Goal: Check status: Check status

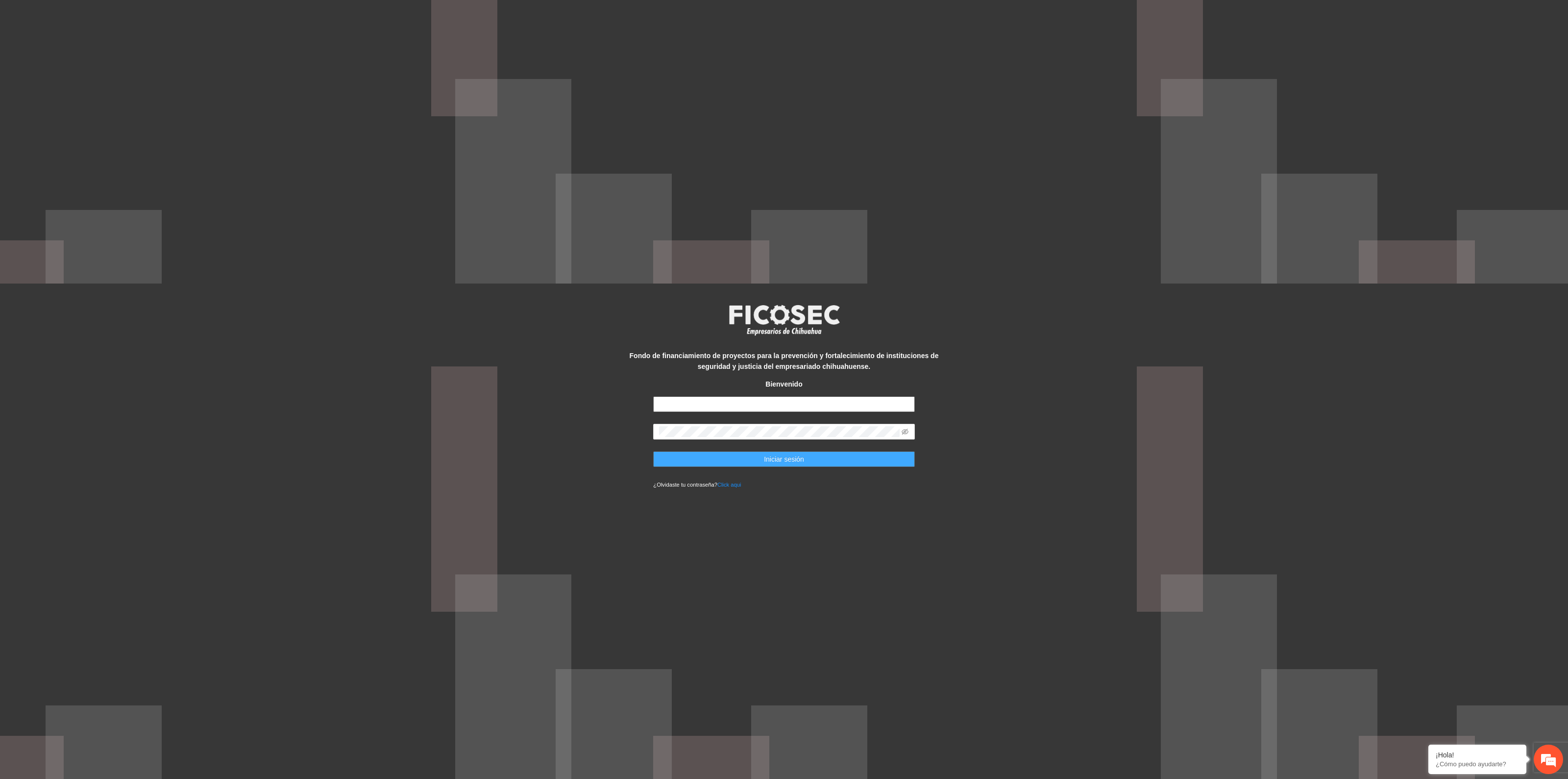
type input "**********"
click at [523, 365] on span "Iniciar sesión" at bounding box center [784, 459] width 40 height 11
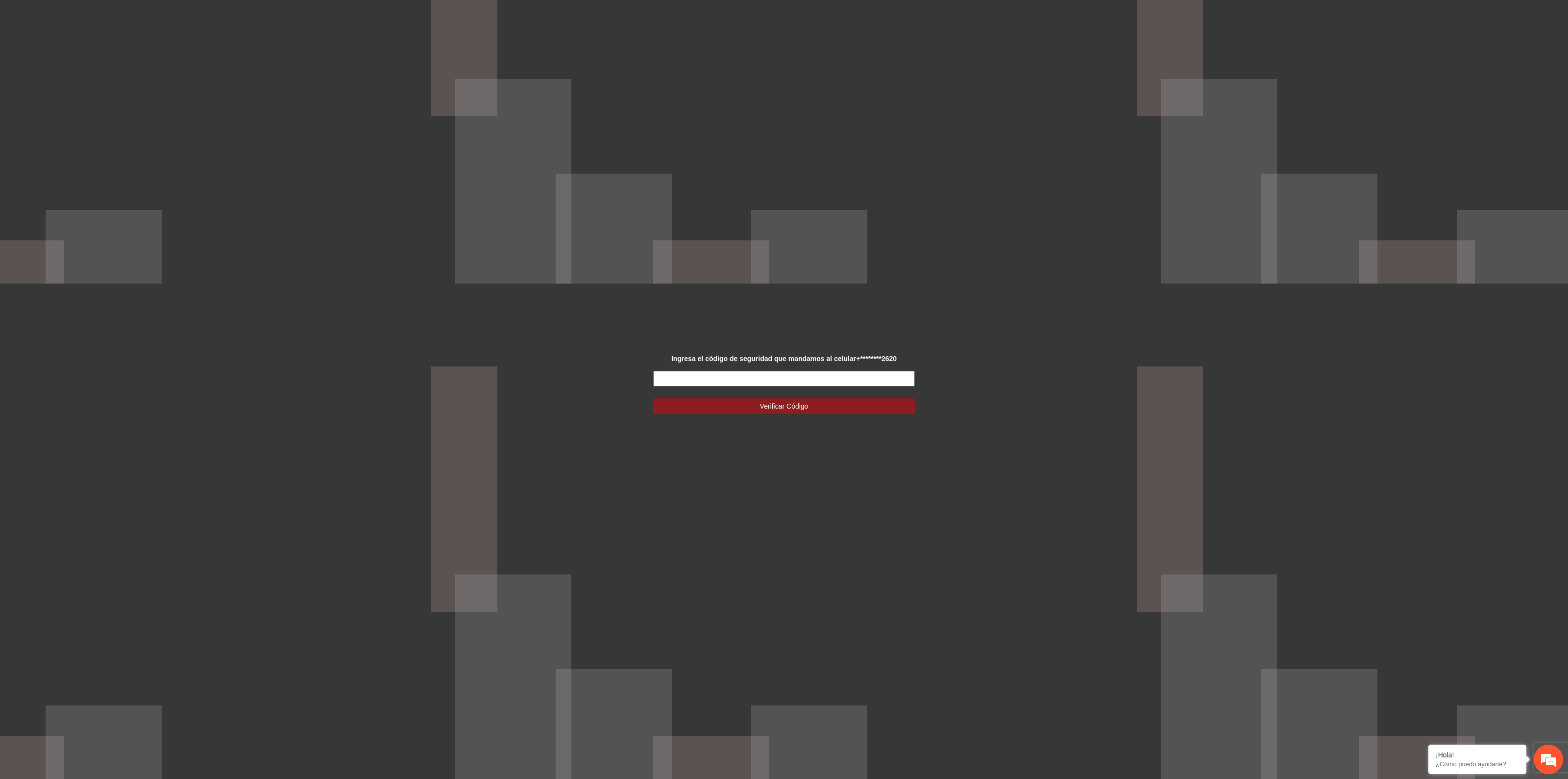
click at [523, 365] on input "text" at bounding box center [784, 378] width 261 height 16
type input "******"
click at [523, 365] on button "Verificar Código" at bounding box center [784, 406] width 261 height 16
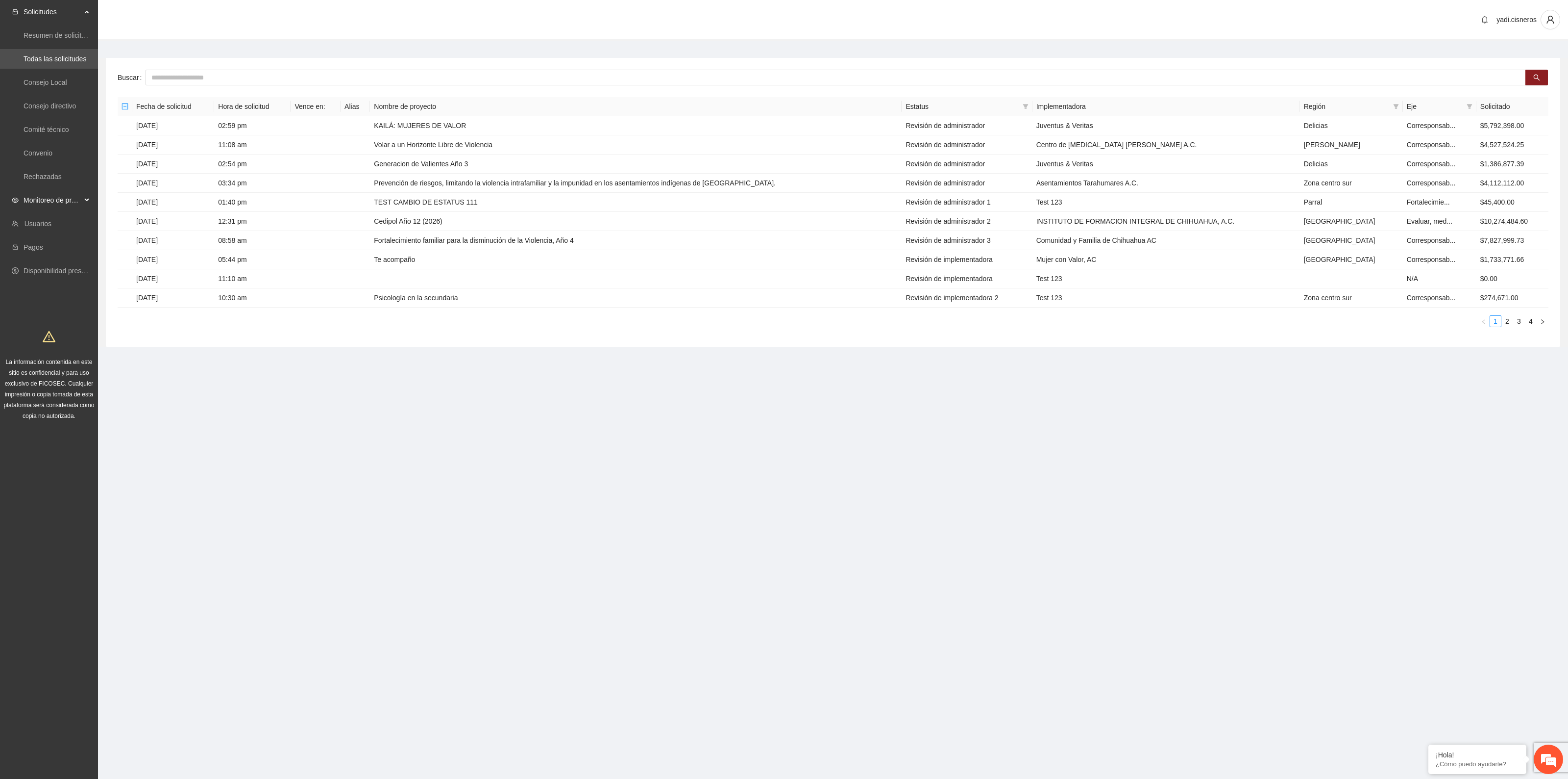
click at [57, 195] on span "Monitoreo de proyectos" at bounding box center [52, 200] width 58 height 19
click at [41, 267] on link "Activos" at bounding box center [35, 270] width 22 height 8
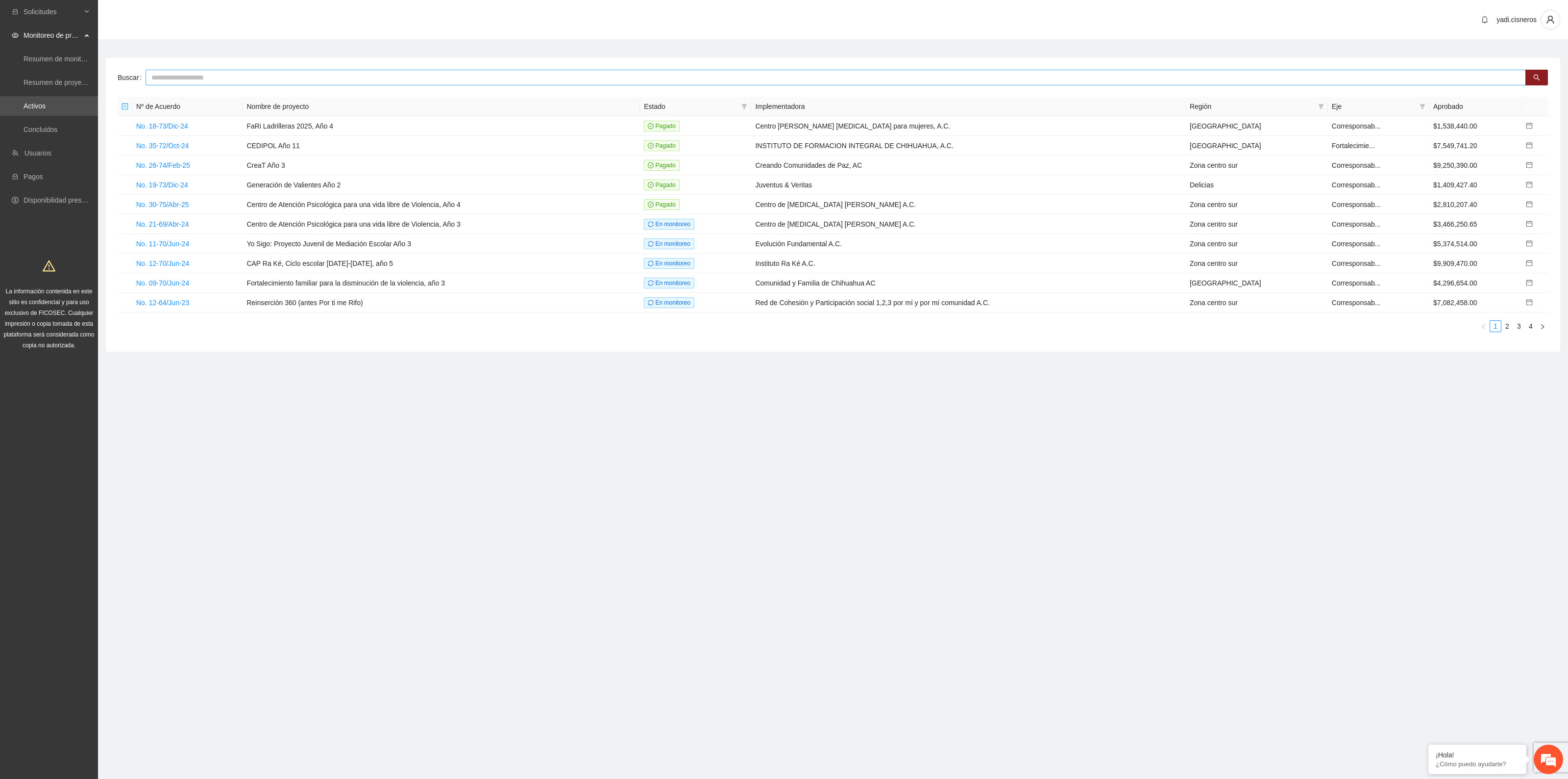
click at [198, 79] on input "text" at bounding box center [836, 77] width 1380 height 16
type input "******"
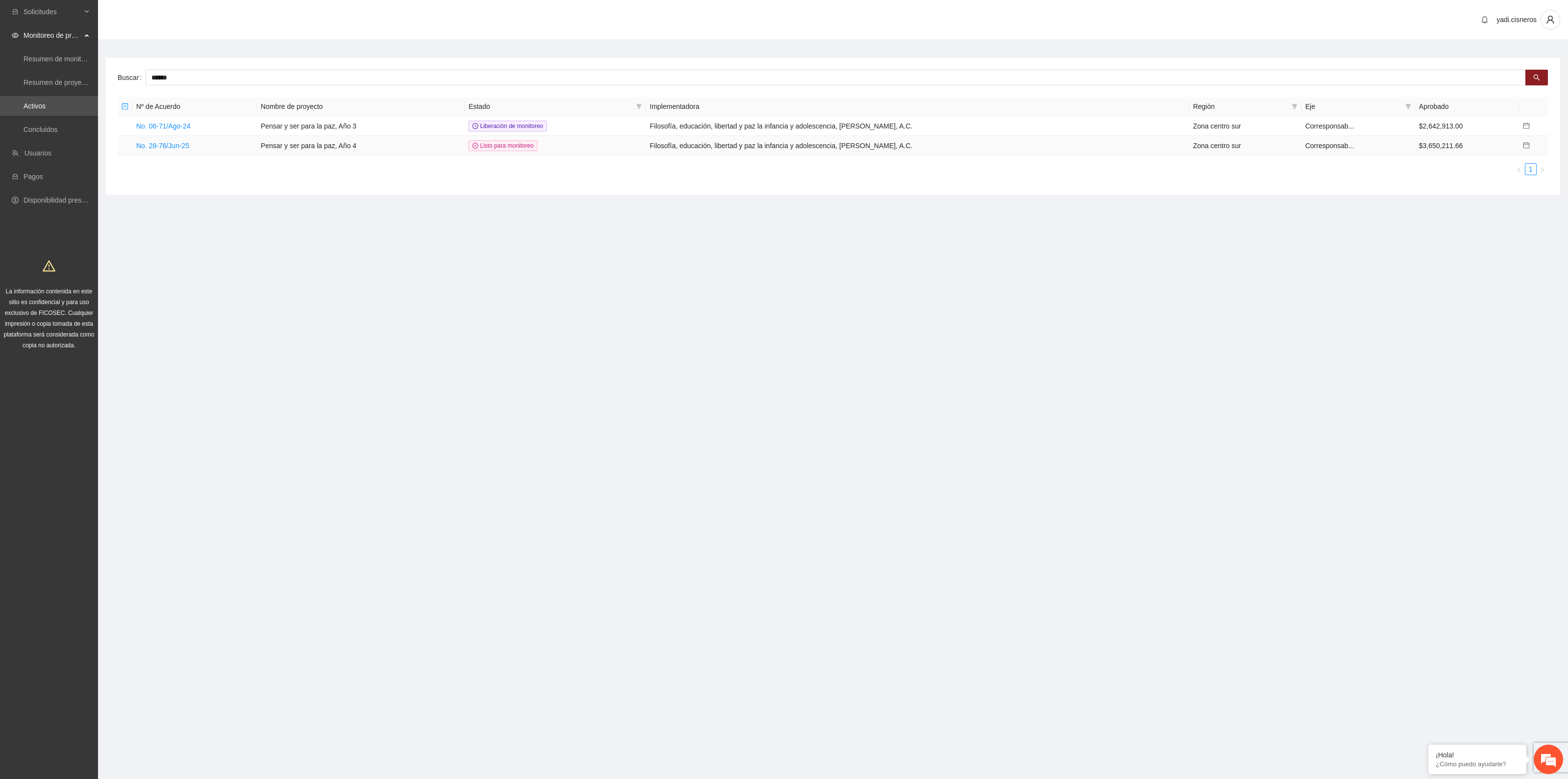
click at [523, 144] on icon "calendar" at bounding box center [1527, 145] width 7 height 7
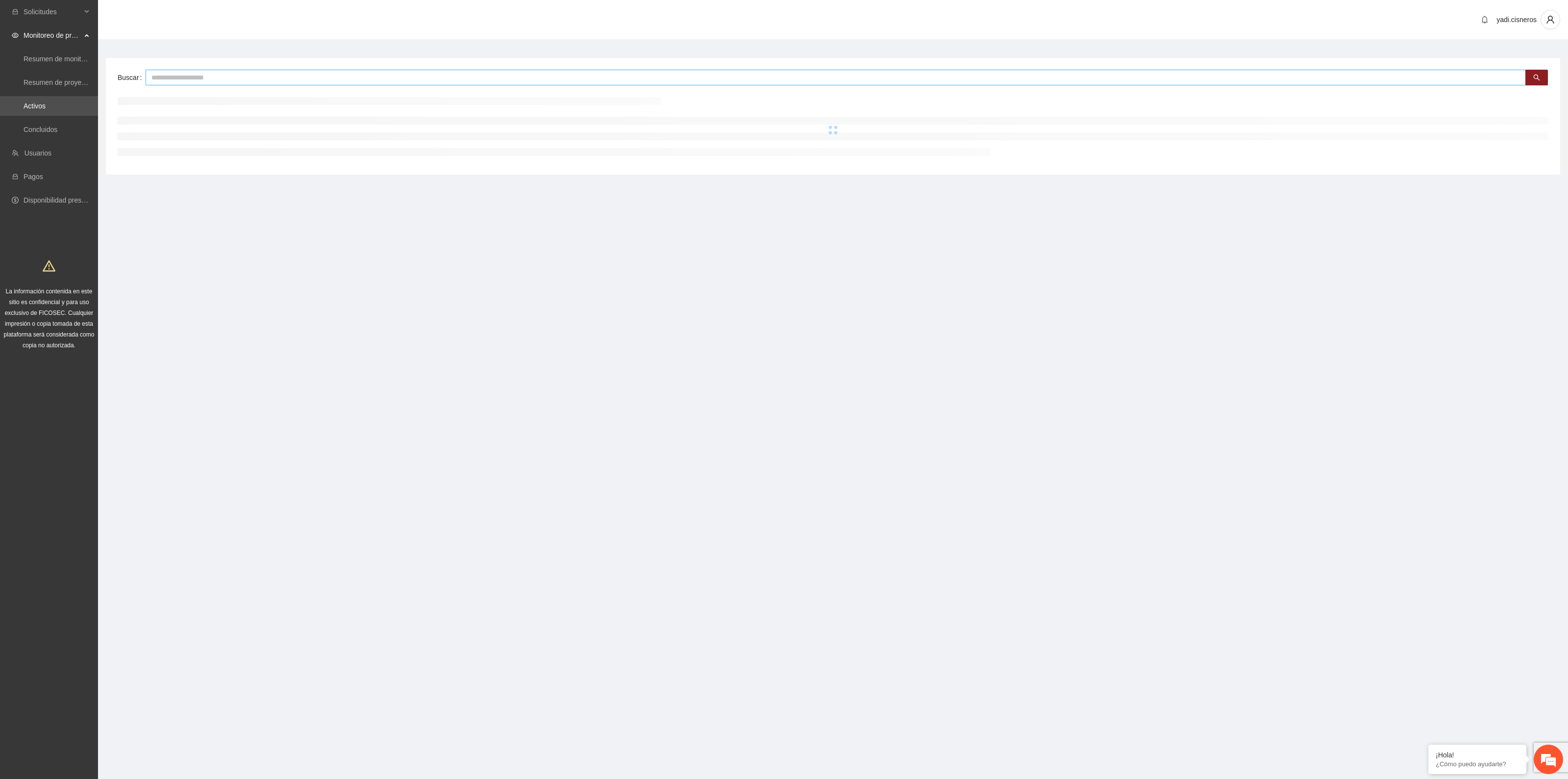
click at [177, 79] on input "text" at bounding box center [836, 77] width 1380 height 16
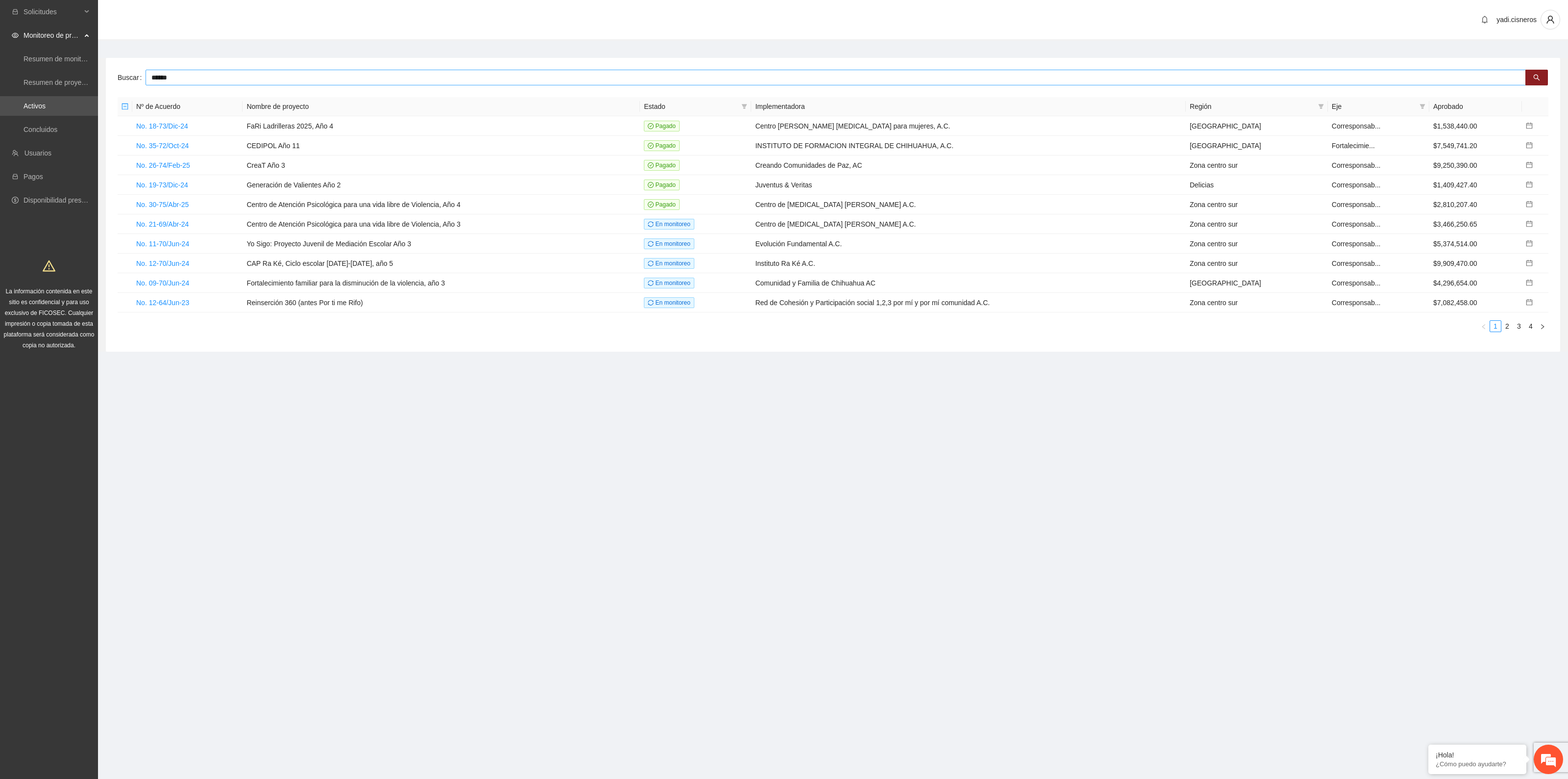
type input "******"
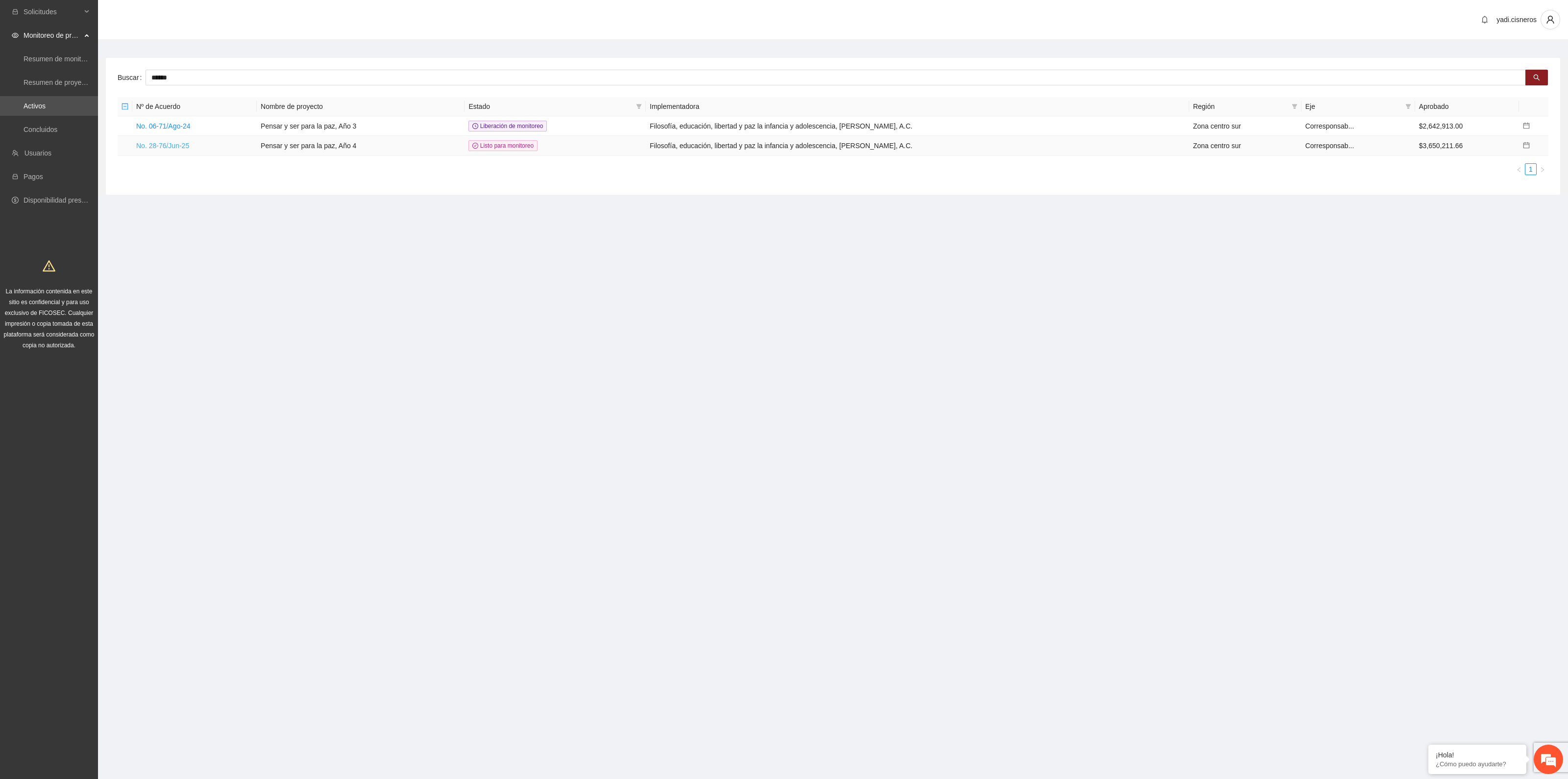
click at [186, 148] on link "No. 28-76/Jun-25" at bounding box center [162, 145] width 53 height 8
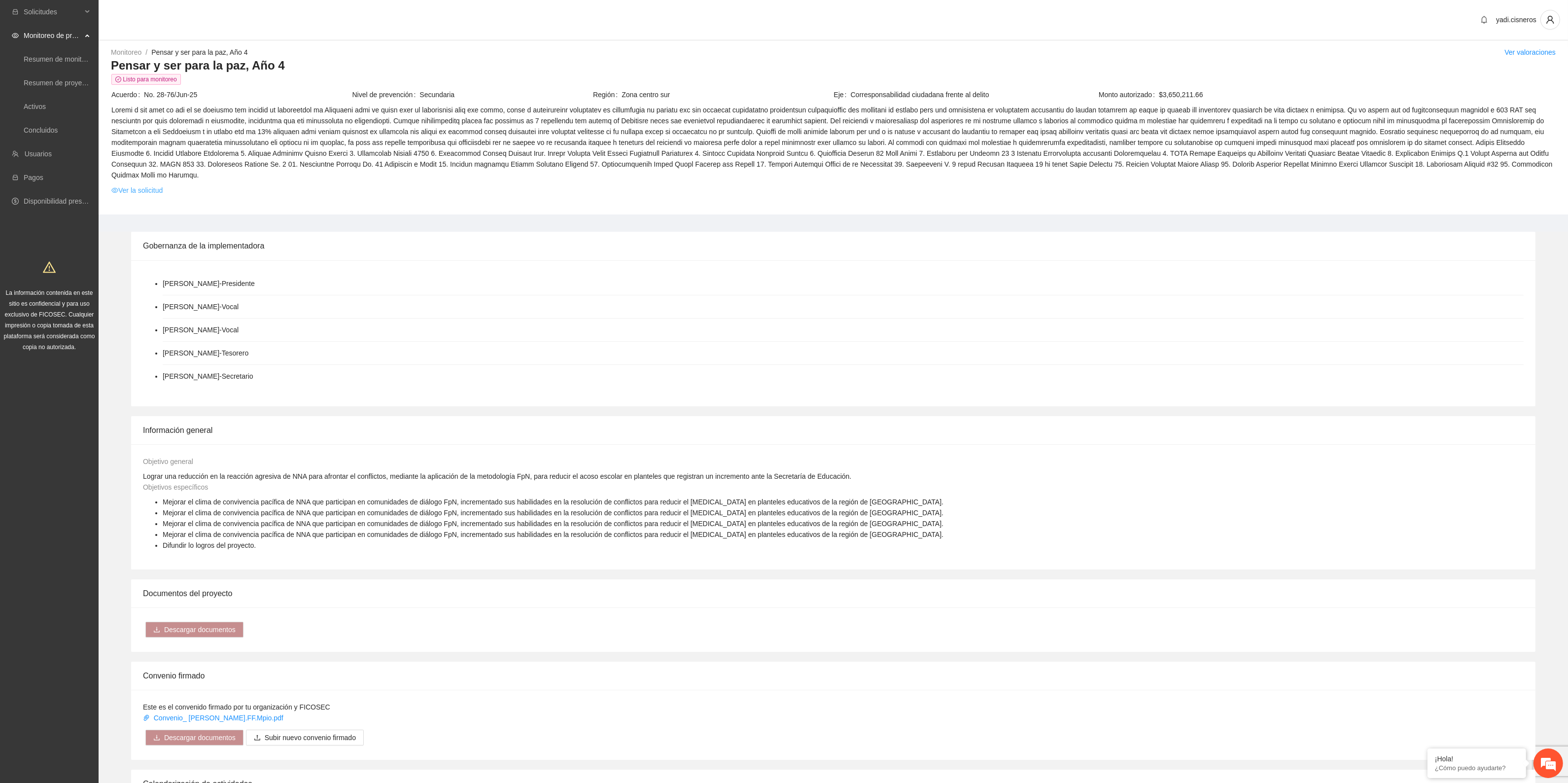
click at [146, 185] on link "Ver la solicitud" at bounding box center [137, 190] width 52 height 11
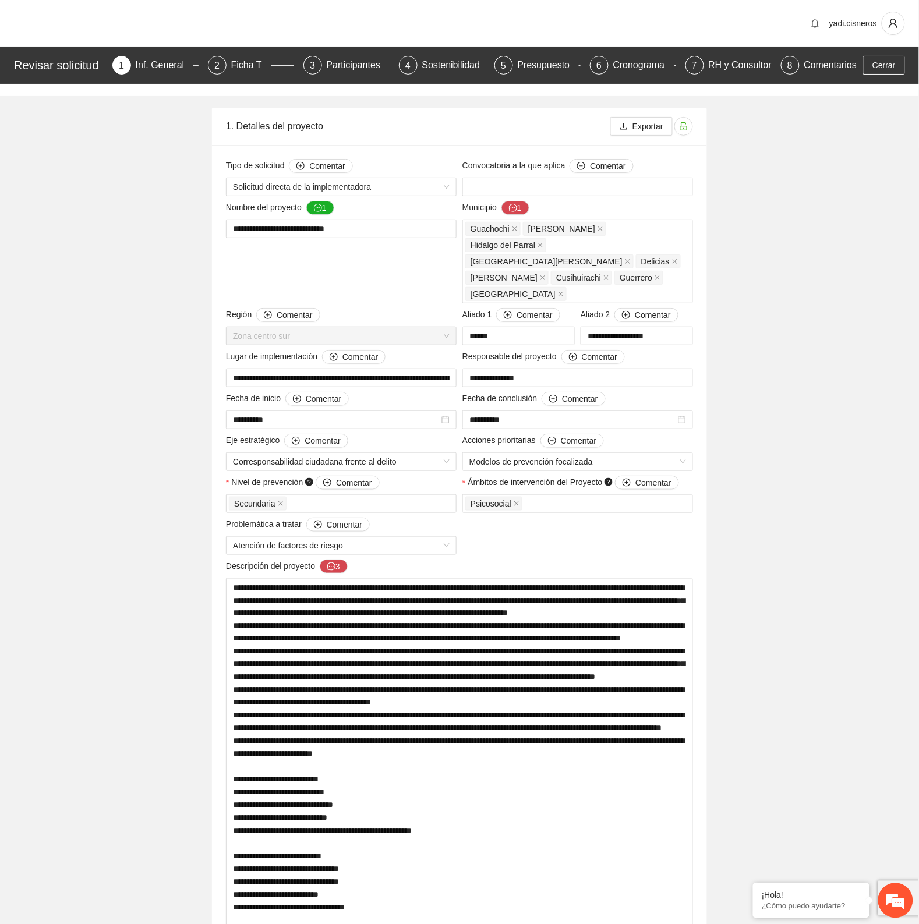
click at [249, 65] on div "Ficha T" at bounding box center [251, 65] width 40 height 19
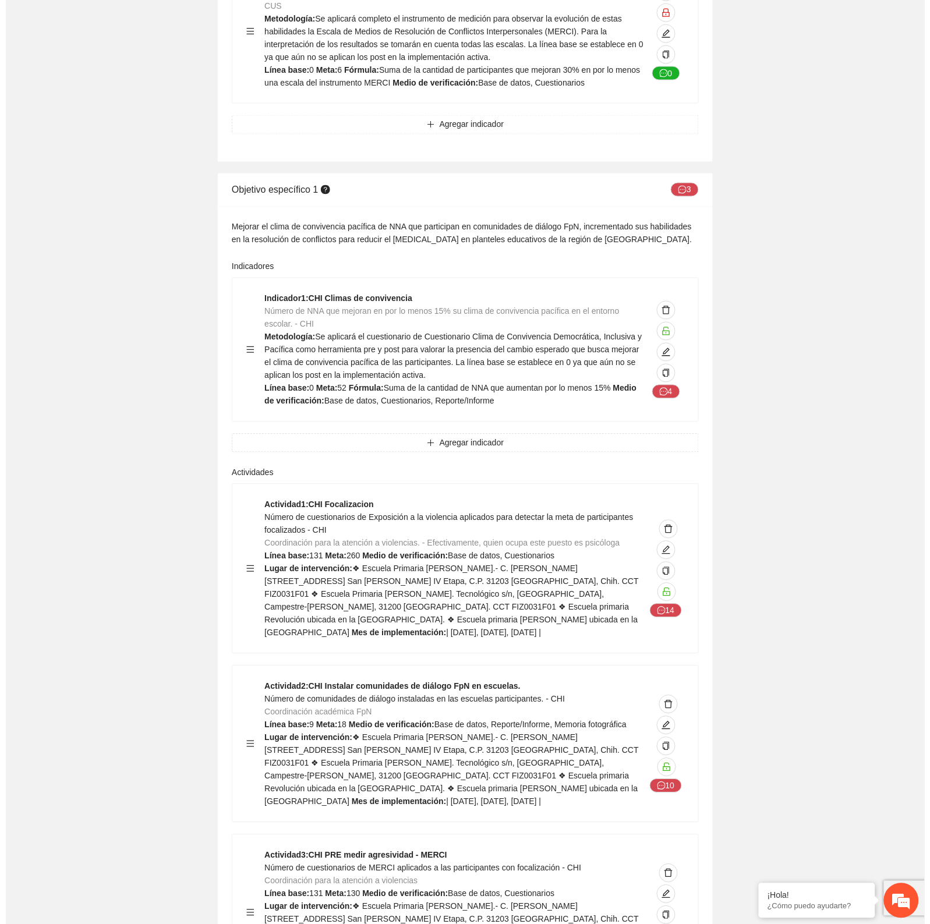
scroll to position [2984, 0]
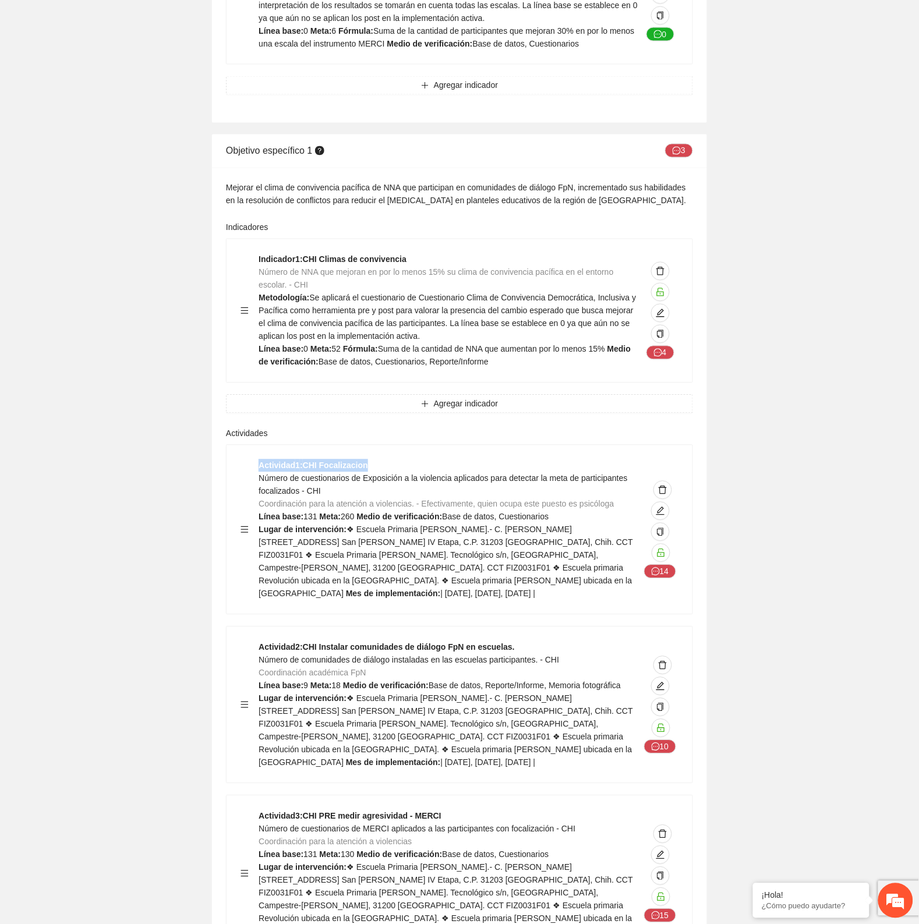
drag, startPoint x: 367, startPoint y: 327, endPoint x: 259, endPoint y: 328, distance: 108.3
click at [259, 433] on div "Actividad 1 : CHI Focalizacion Número de cuestionarios de Exposición a la viole…" at bounding box center [450, 529] width 383 height 141
copy strong "Actividad 1 : CHI Focalizacion"
click at [621, 433] on icon "edit" at bounding box center [660, 511] width 9 height 9
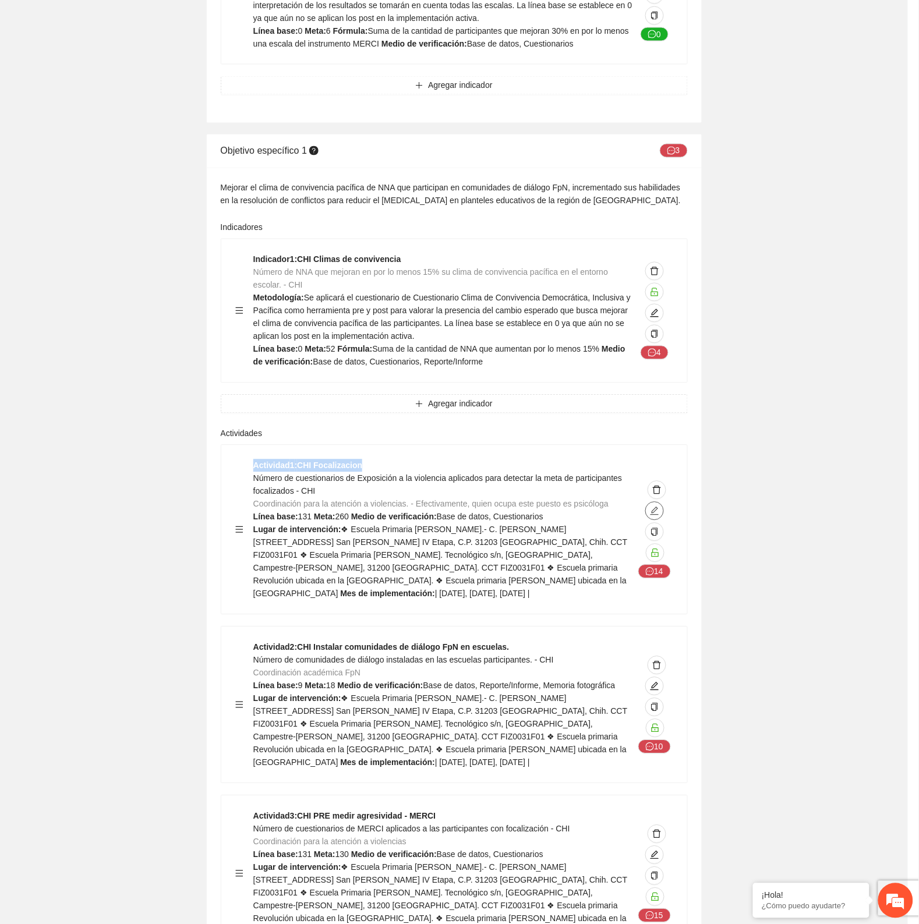
type textarea "**********"
type input "**********"
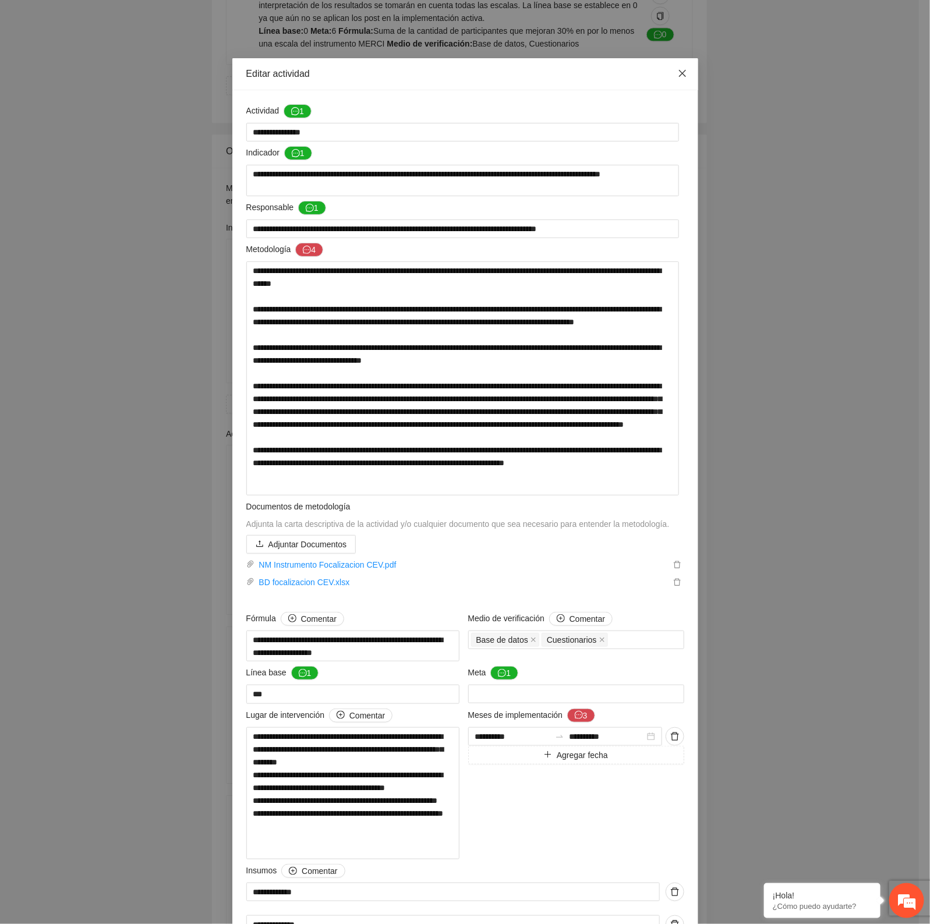
click at [621, 75] on icon "close" at bounding box center [682, 73] width 9 height 9
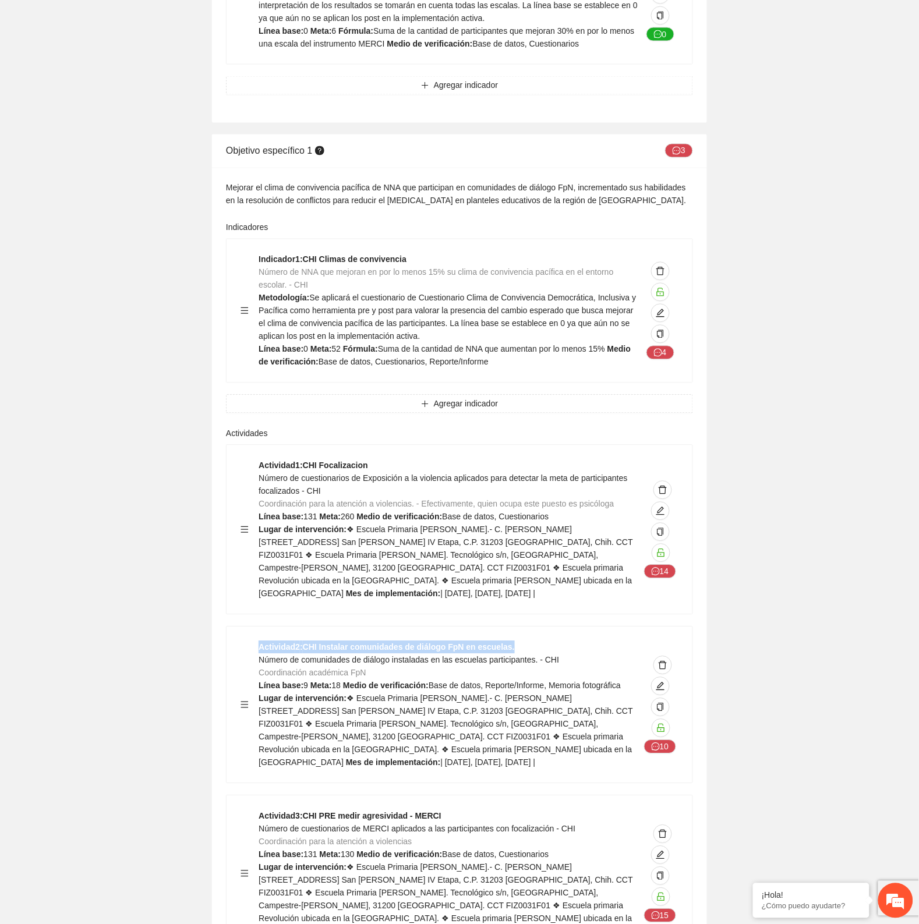
drag, startPoint x: 259, startPoint y: 497, endPoint x: 514, endPoint y: 483, distance: 255.4
click at [514, 433] on div "Actividad 2 : CHI Instalar comunidades de diálogo FpN en escuelas. Número de co…" at bounding box center [460, 705] width 466 height 156
copy strong "Actividad 2 : CHI Instalar comunidades de diálogo FpN en escuelas."
click at [621, 433] on icon "edit" at bounding box center [660, 686] width 9 height 9
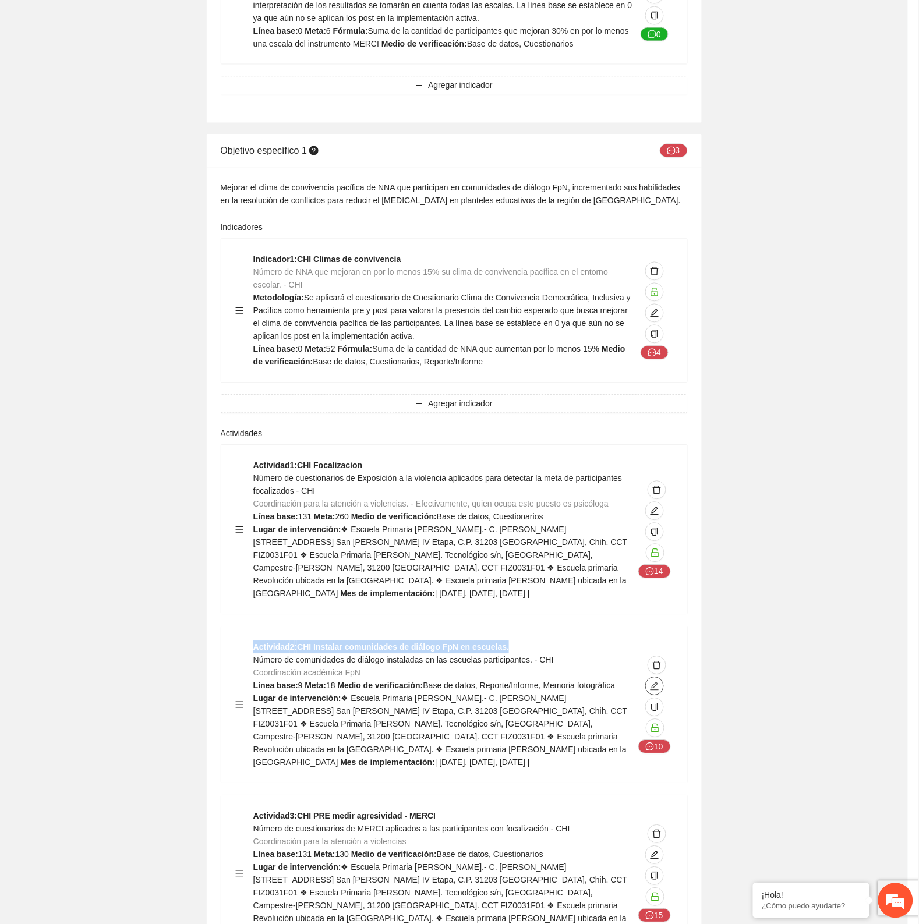
type textarea "**********"
type input "**********"
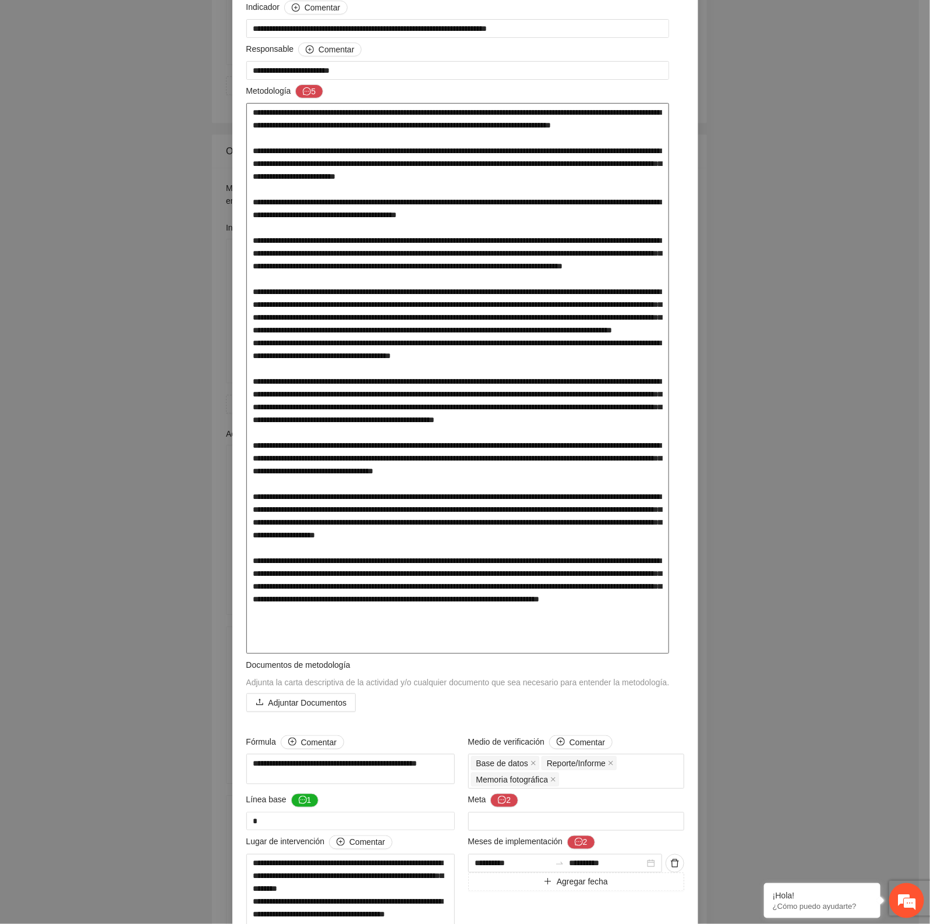
scroll to position [218, 0]
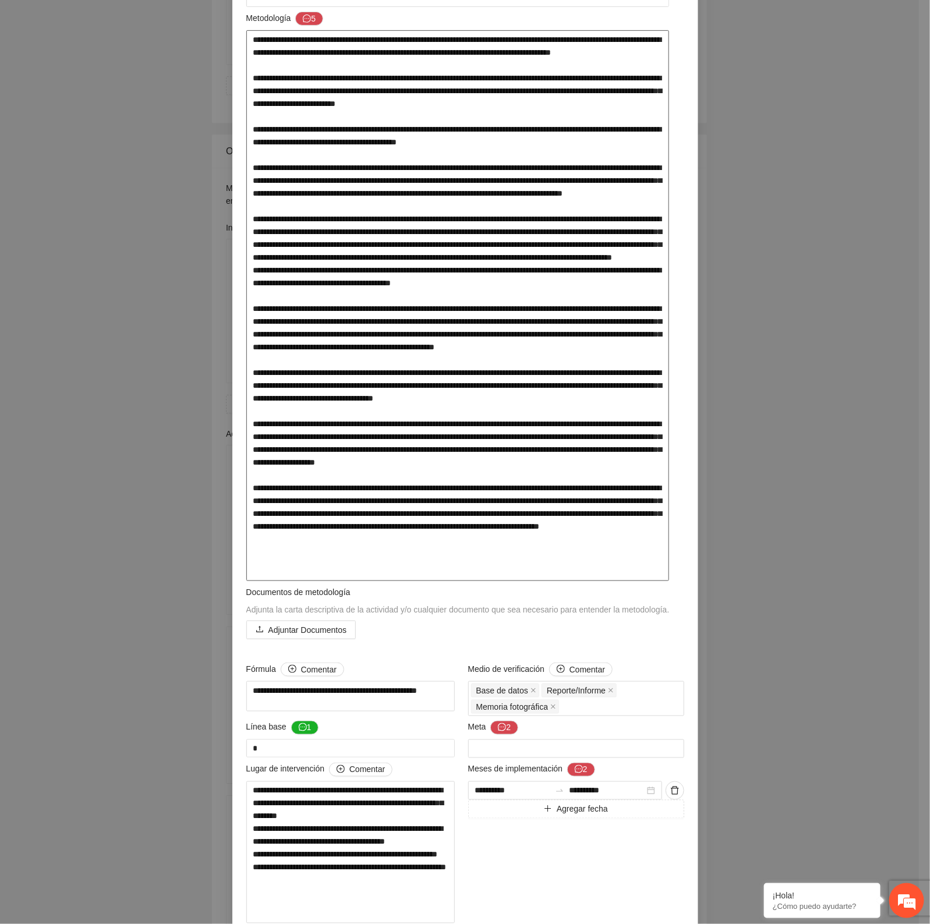
drag, startPoint x: 268, startPoint y: 346, endPoint x: 560, endPoint y: 346, distance: 292.3
click at [560, 346] on textarea at bounding box center [457, 305] width 423 height 551
click at [319, 344] on textarea at bounding box center [457, 305] width 423 height 551
drag, startPoint x: 243, startPoint y: 348, endPoint x: 490, endPoint y: 362, distance: 246.7
click at [490, 362] on textarea at bounding box center [457, 305] width 423 height 551
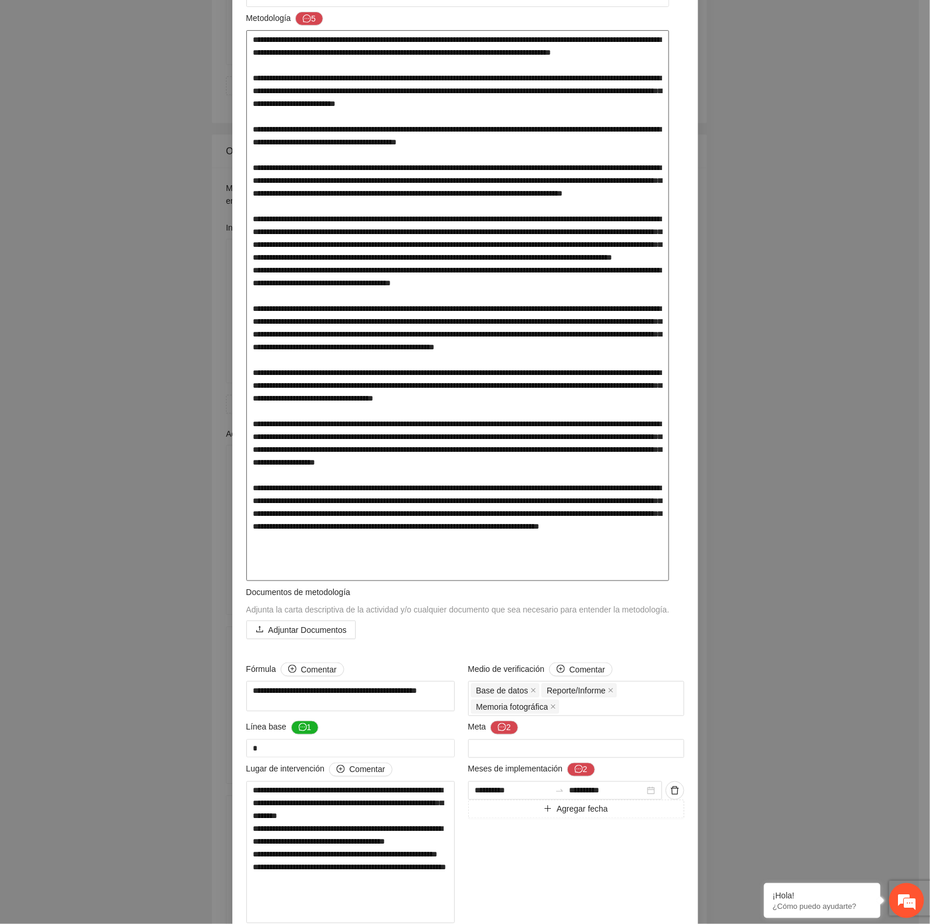
drag, startPoint x: 259, startPoint y: 536, endPoint x: 544, endPoint y: 537, distance: 285.3
click at [544, 433] on textarea at bounding box center [457, 305] width 423 height 551
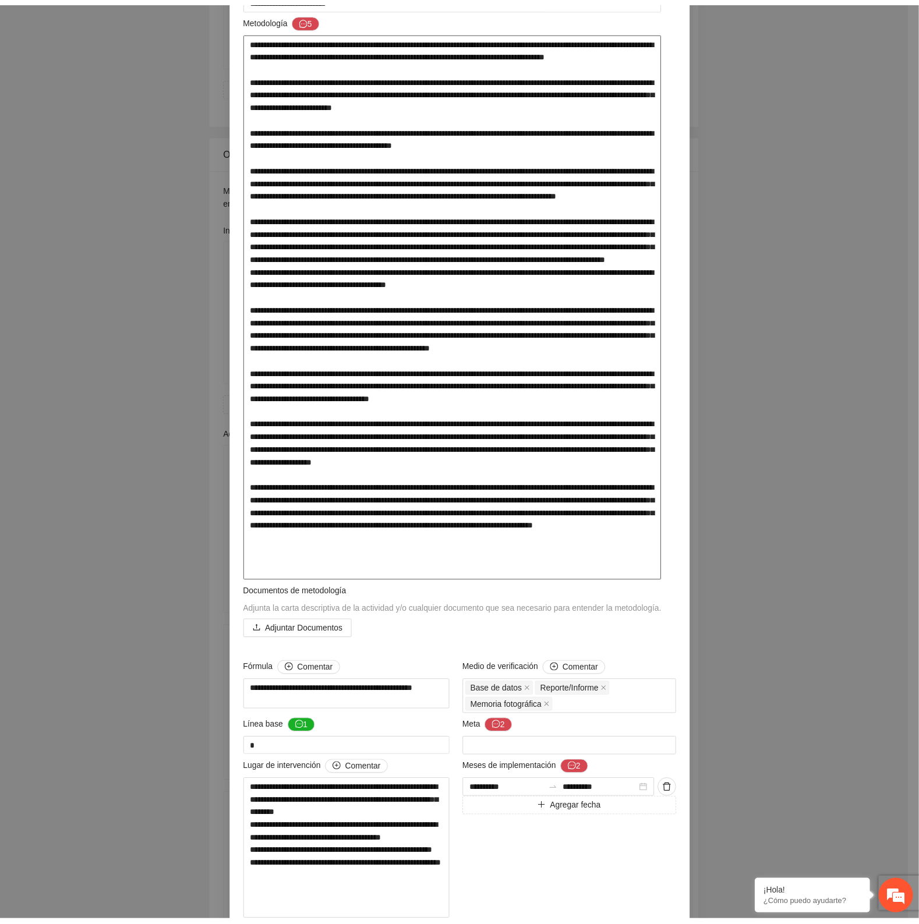
scroll to position [0, 0]
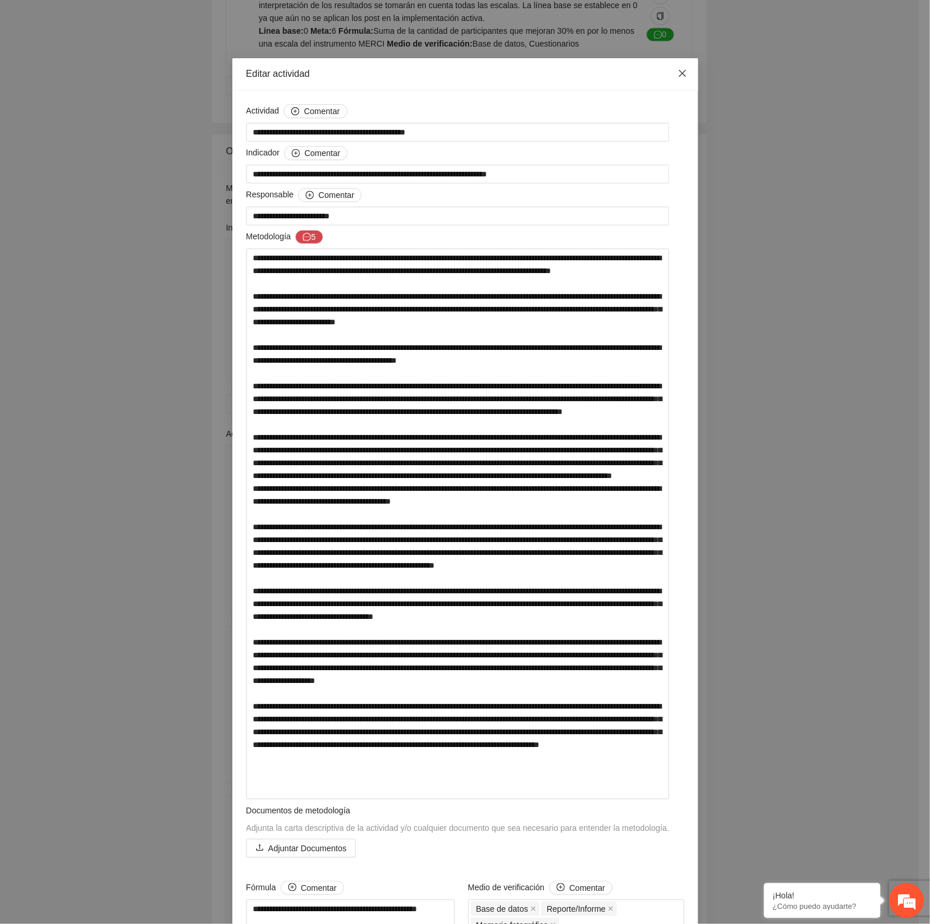
click at [621, 70] on icon "close" at bounding box center [682, 73] width 9 height 9
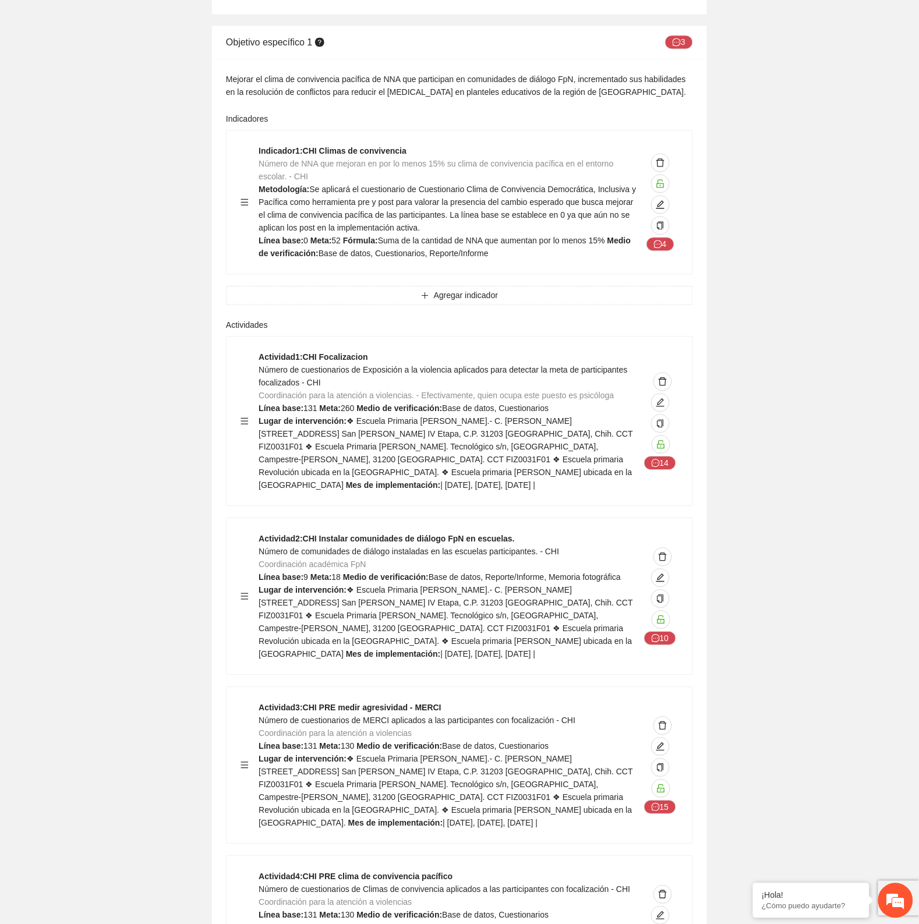
scroll to position [3130, 0]
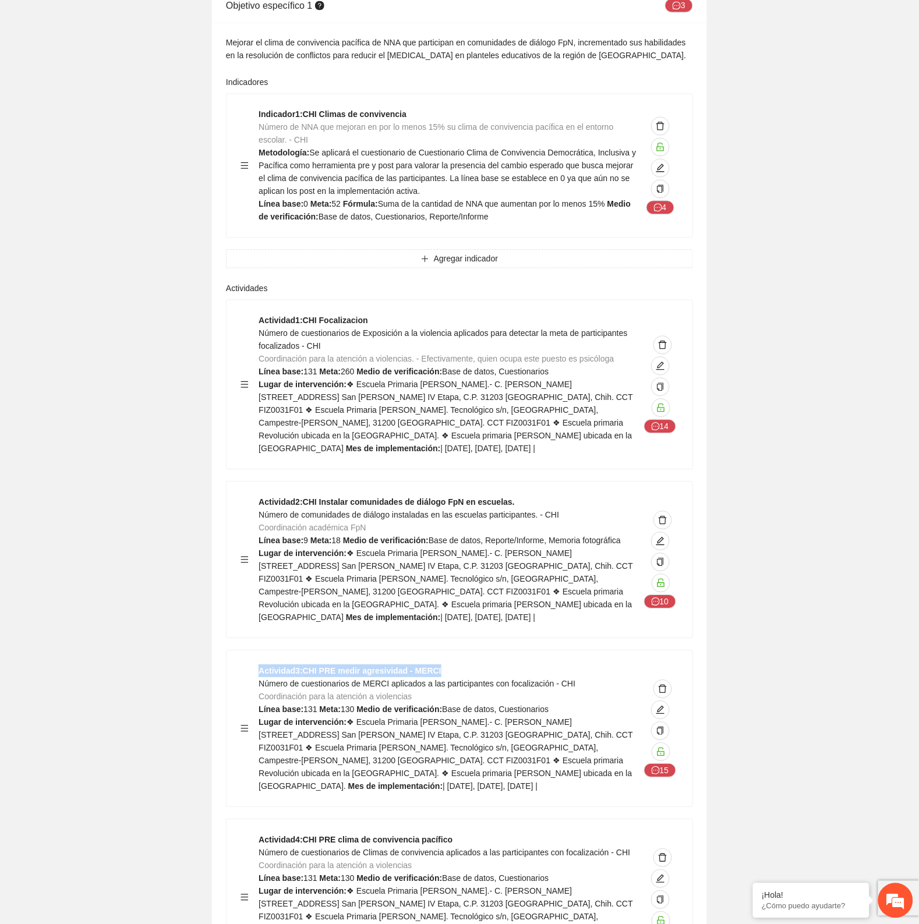
drag, startPoint x: 259, startPoint y: 510, endPoint x: 447, endPoint y: 513, distance: 188.1
click at [447, 433] on div "Actividad 3 : CHI PRE medir agresividad - MERCI Número de cuestionarios de MERC…" at bounding box center [450, 728] width 383 height 128
copy strong "Actividad 3 : CHI PRE medir agresividad - MERCI"
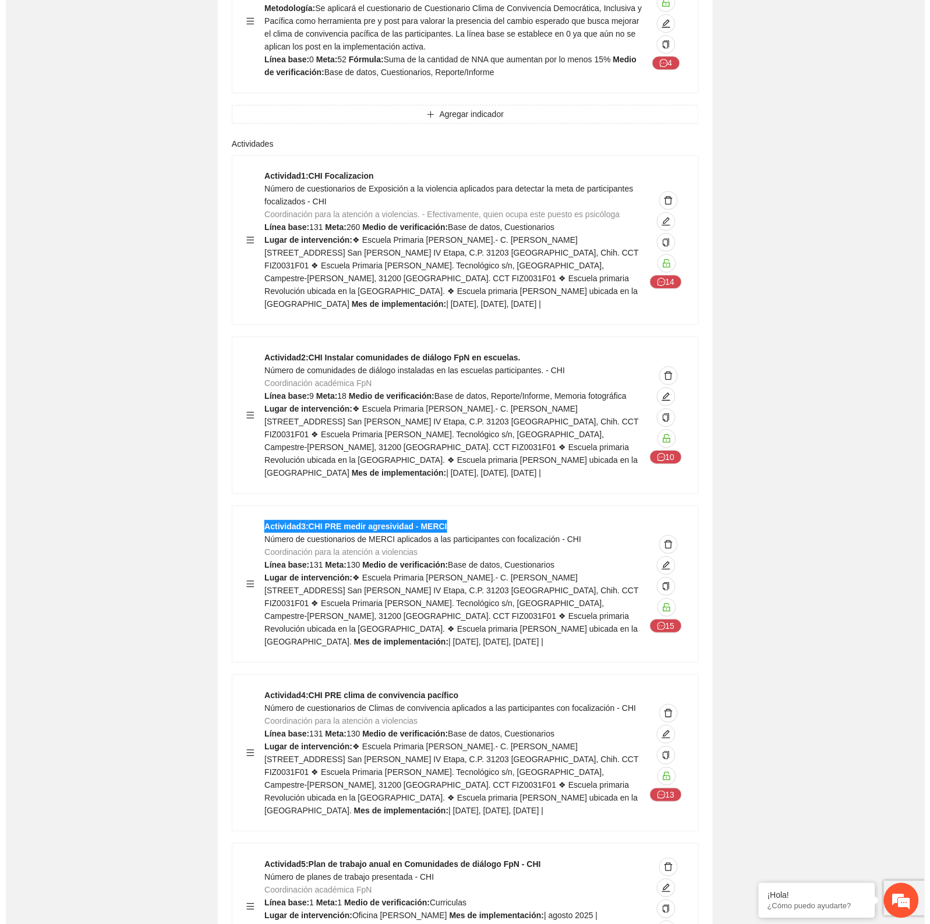
scroll to position [3275, 0]
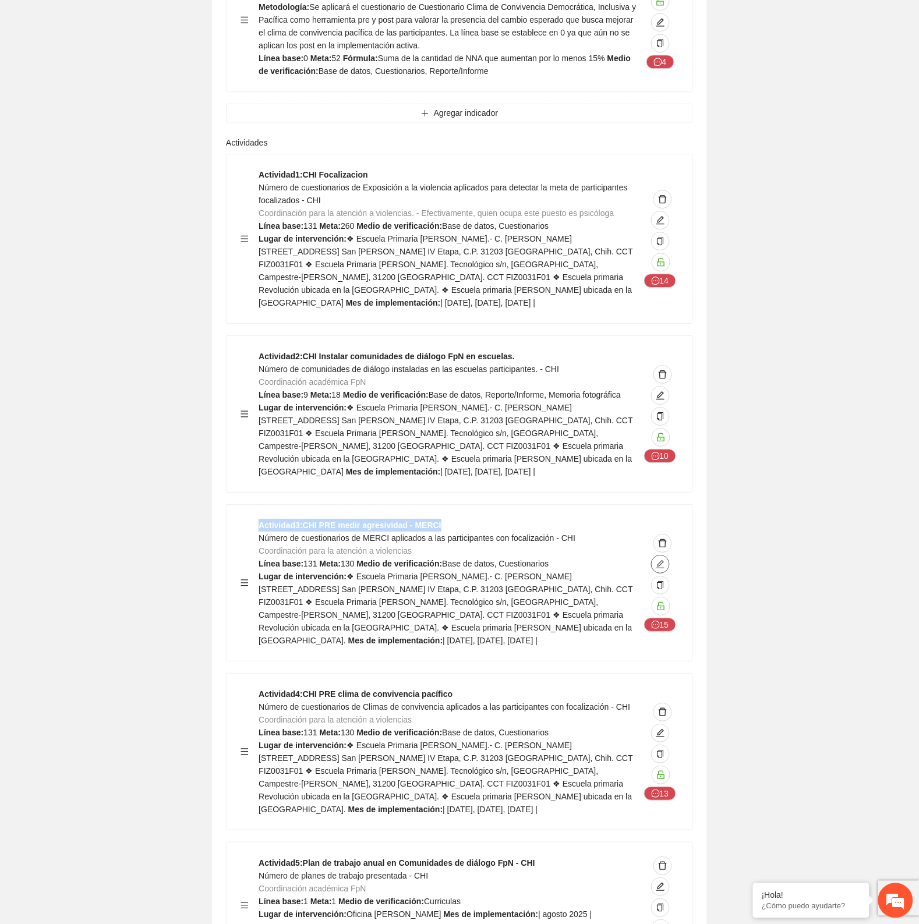
click at [621, 433] on icon "edit" at bounding box center [660, 564] width 9 height 9
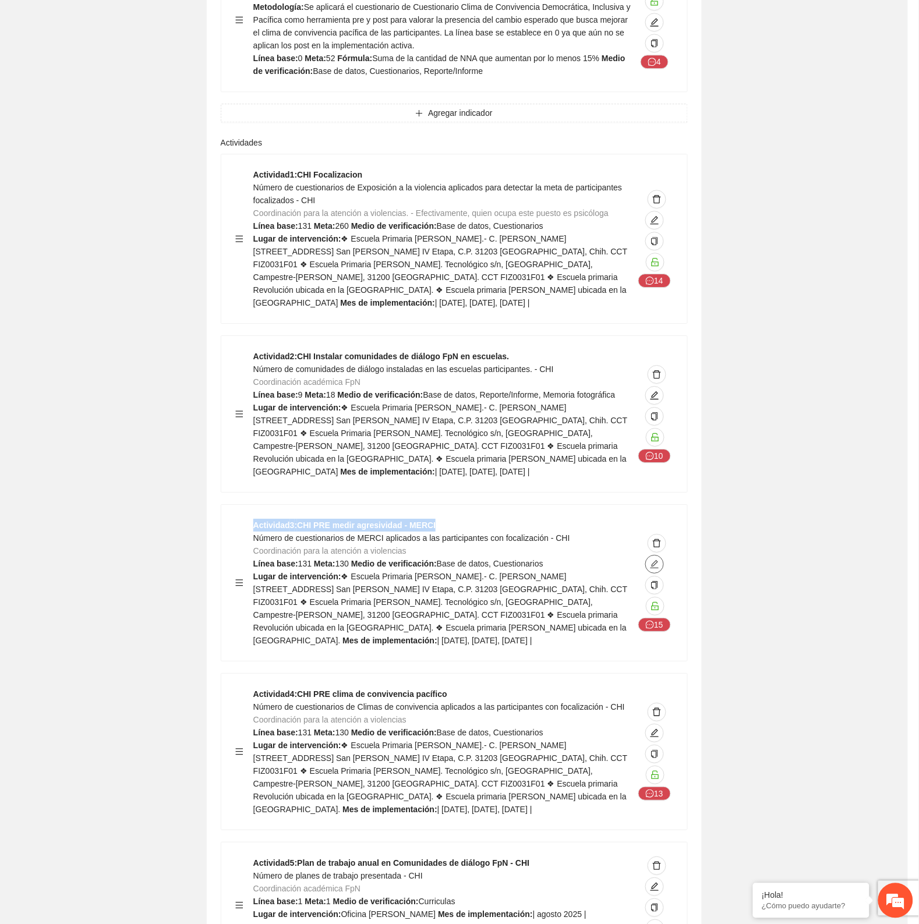
type textarea "**********"
type input "**********"
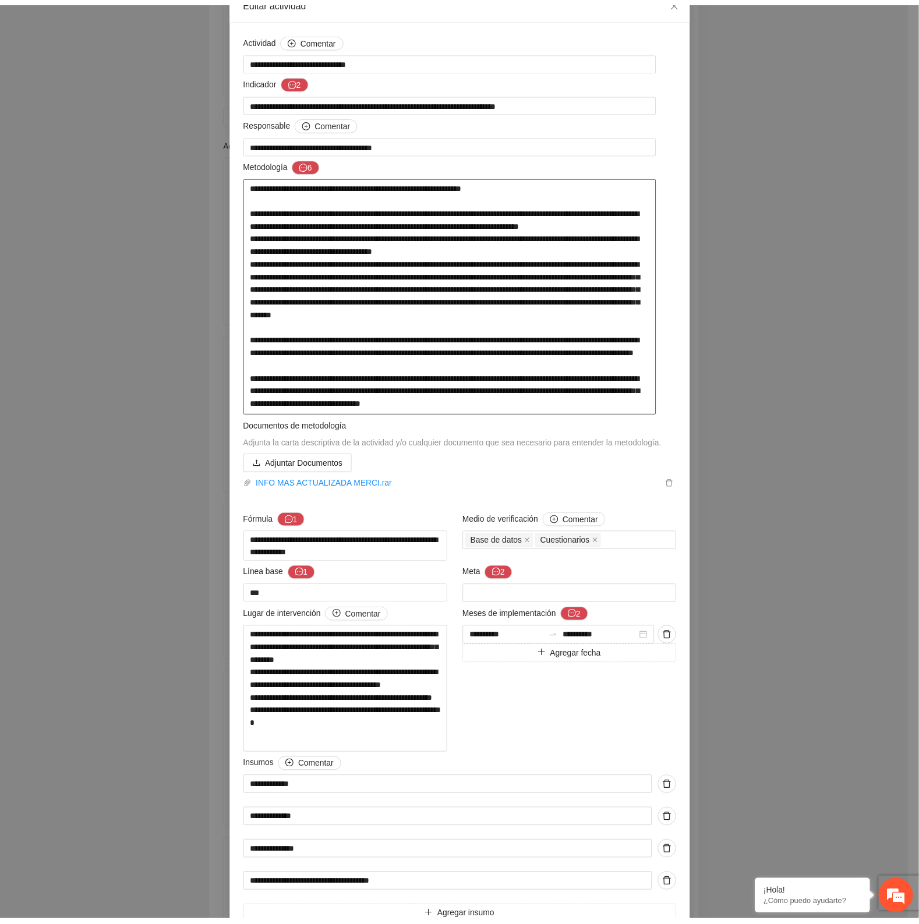
scroll to position [0, 0]
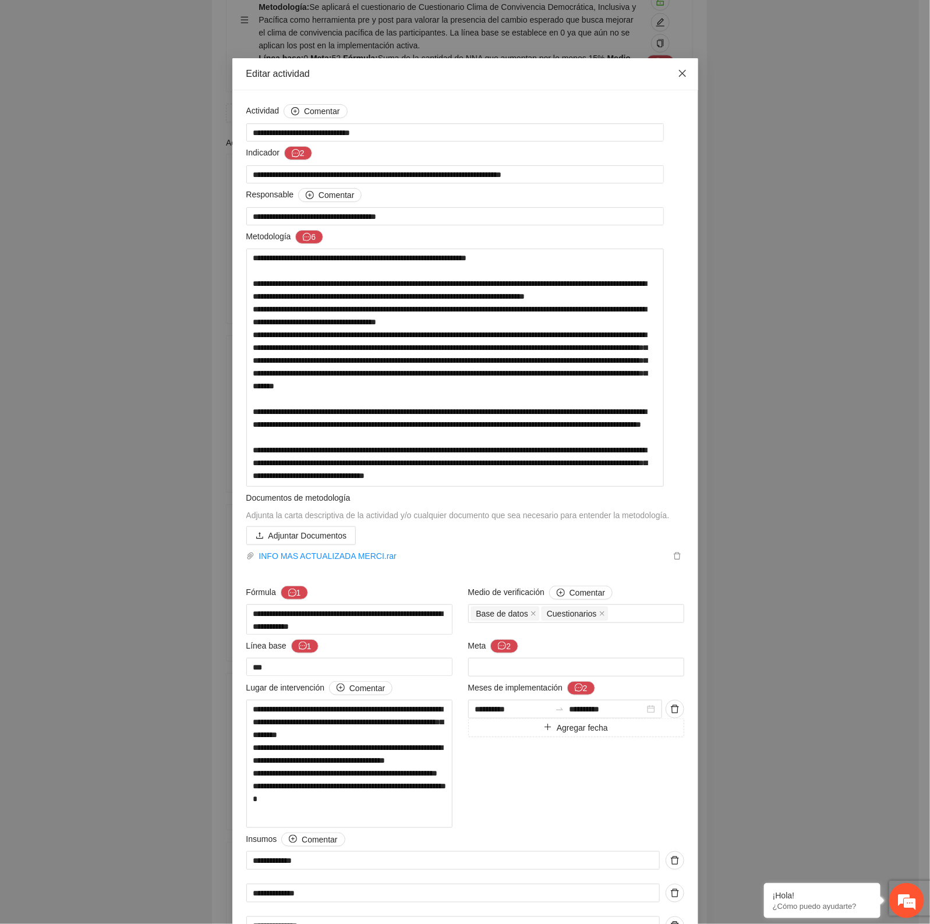
click at [621, 74] on icon "close" at bounding box center [682, 73] width 9 height 9
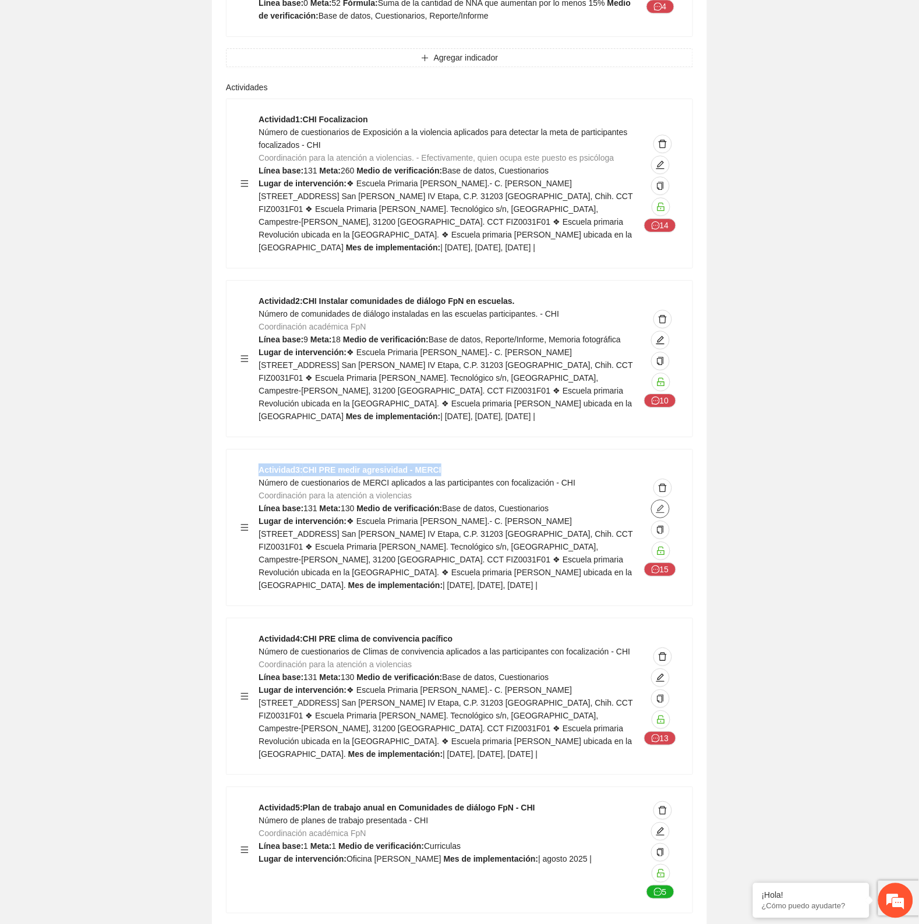
scroll to position [3421, 0]
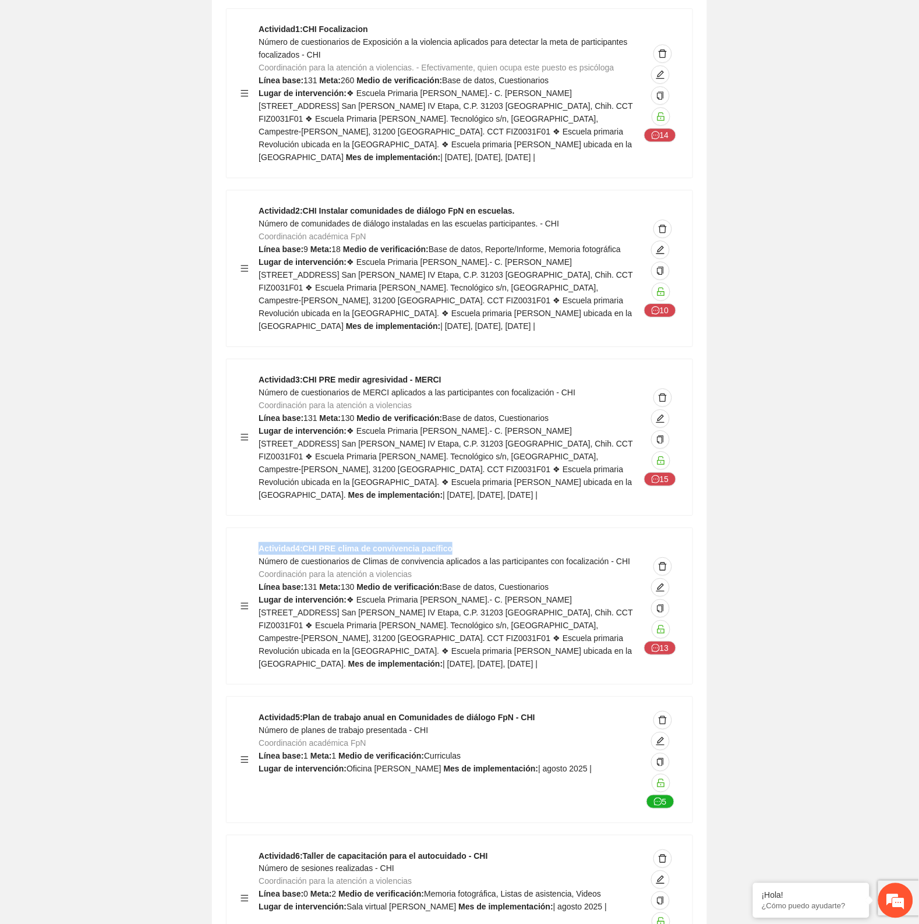
drag, startPoint x: 260, startPoint y: 373, endPoint x: 473, endPoint y: 365, distance: 213.8
click at [473, 433] on div "Actividad 4 : CHI PRE clima de convivencia pacífico Número de cuestionarios de …" at bounding box center [460, 606] width 466 height 156
copy strong "Actividad 4 : CHI PRE clima de convivencia pacífico"
